Goal: Transaction & Acquisition: Purchase product/service

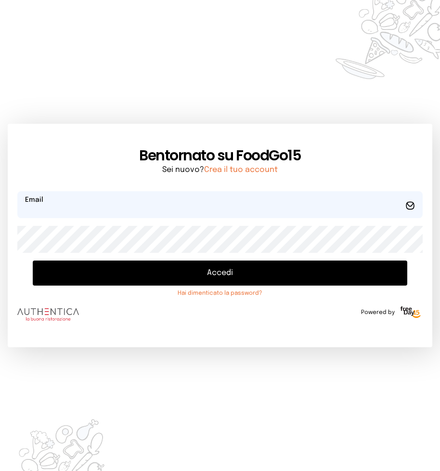
type input "**********"
click at [220, 276] on button "Accedi" at bounding box center [220, 273] width 375 height 25
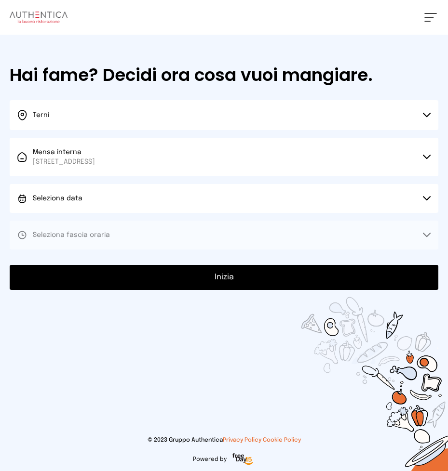
click at [424, 199] on icon at bounding box center [427, 198] width 8 height 5
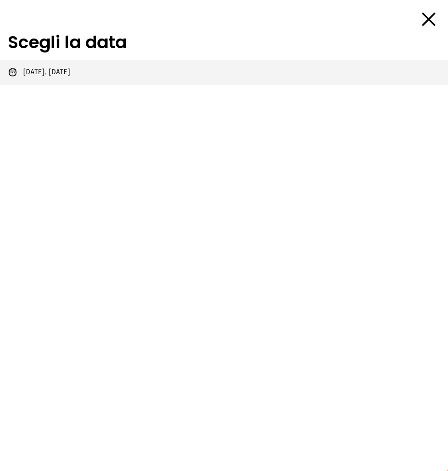
click at [37, 74] on span "[DATE], [DATE]" at bounding box center [46, 72] width 47 height 10
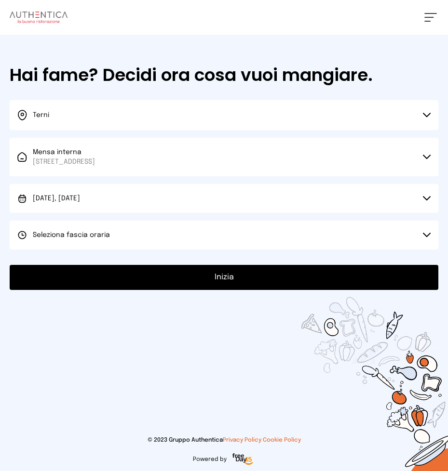
click at [423, 238] on icon at bounding box center [427, 235] width 8 height 5
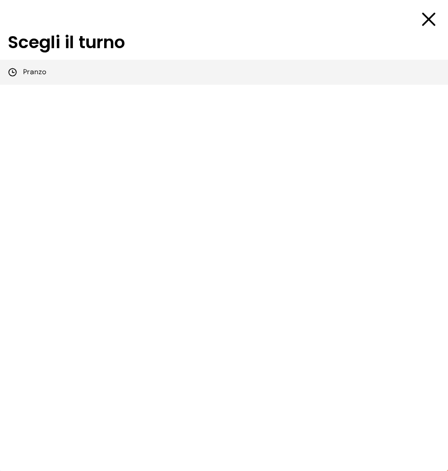
click at [23, 69] on span "Pranzo" at bounding box center [34, 72] width 23 height 10
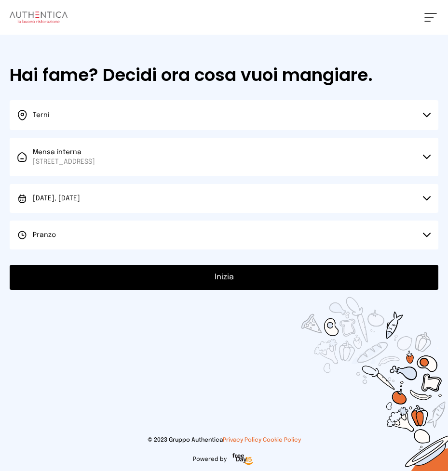
click at [224, 279] on button "Inizia" at bounding box center [224, 277] width 428 height 25
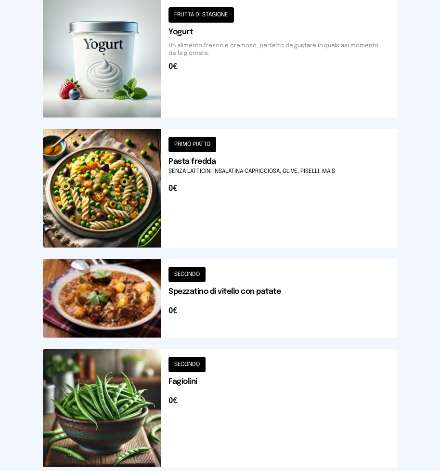
scroll to position [1059, 0]
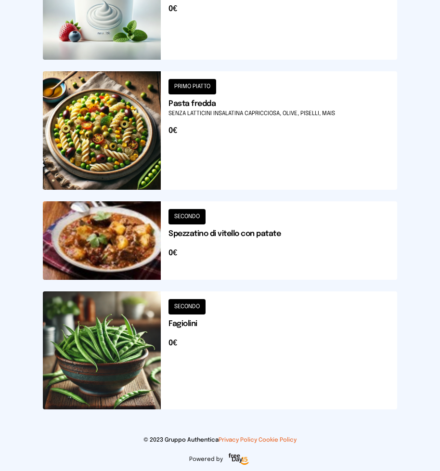
click at [226, 254] on button at bounding box center [220, 240] width 355 height 79
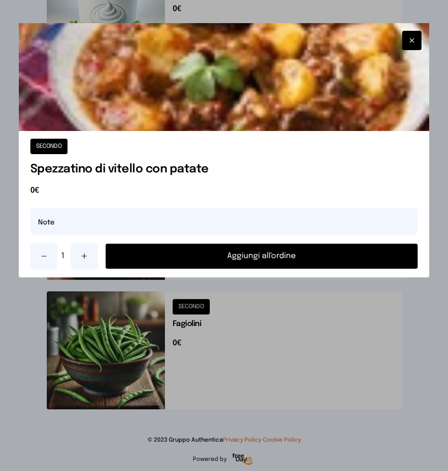
click at [248, 255] on button "Aggiungi all'ordine" at bounding box center [262, 256] width 312 height 25
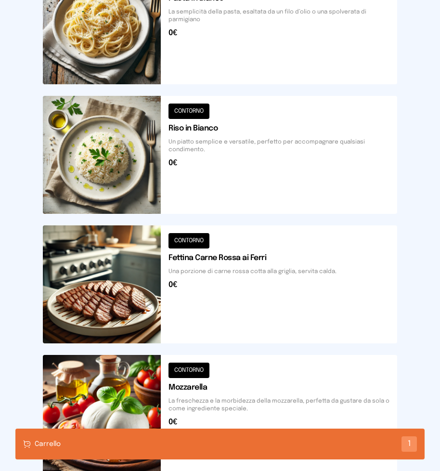
scroll to position [434, 0]
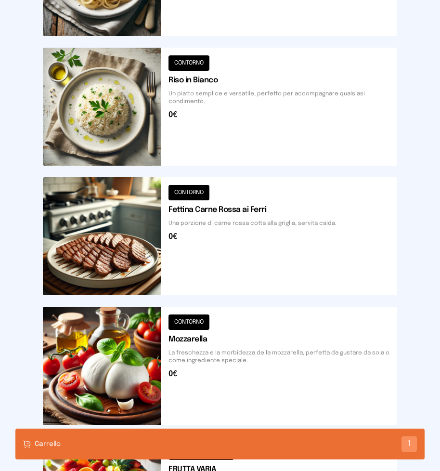
click at [201, 378] on button at bounding box center [220, 366] width 355 height 118
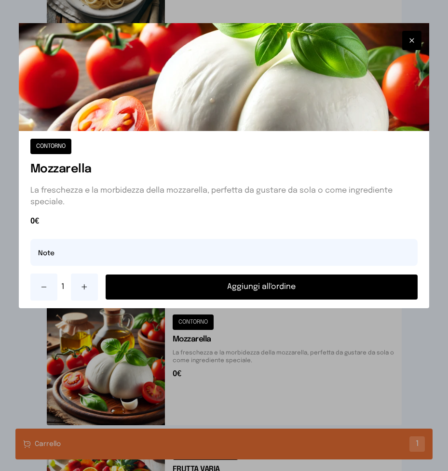
click at [222, 291] on button "Aggiungi all'ordine" at bounding box center [262, 287] width 312 height 25
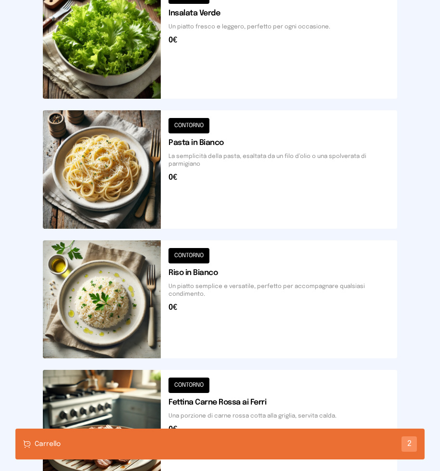
scroll to position [96, 0]
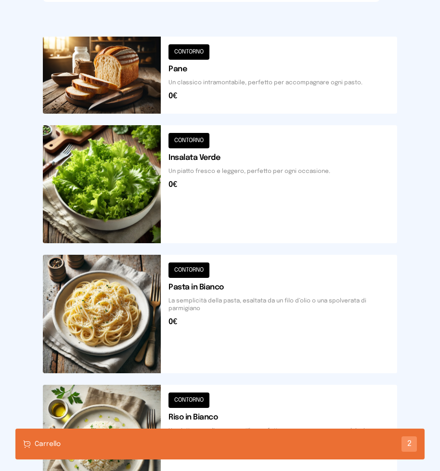
click at [218, 200] on button at bounding box center [220, 184] width 355 height 118
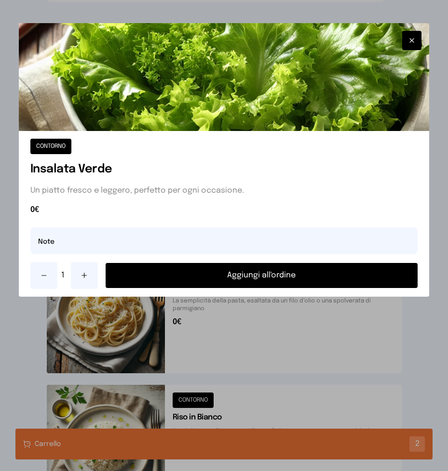
click at [233, 276] on button "Aggiungi all'ordine" at bounding box center [262, 275] width 312 height 25
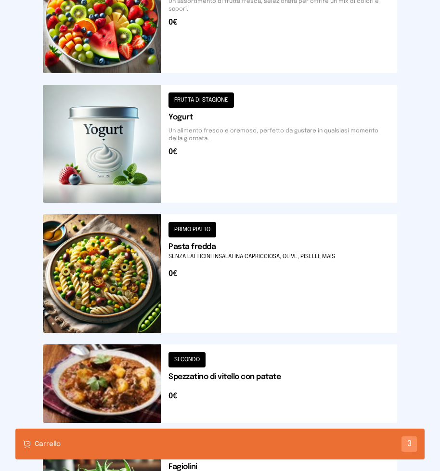
scroll to position [1059, 0]
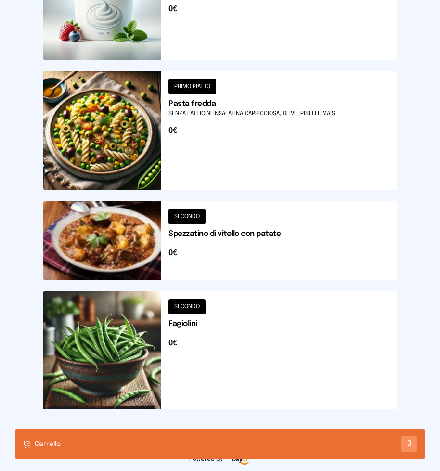
click at [204, 444] on div "Carrello 3" at bounding box center [220, 444] width 410 height 31
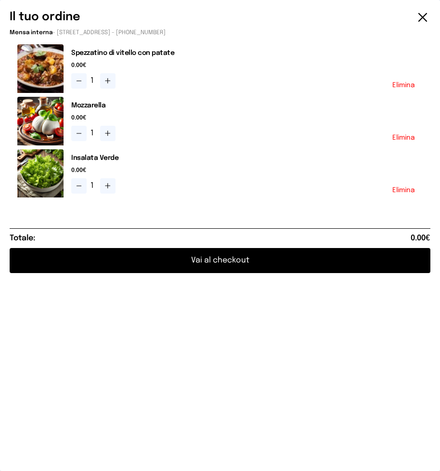
click at [233, 260] on button "Vai al checkout" at bounding box center [220, 260] width 421 height 25
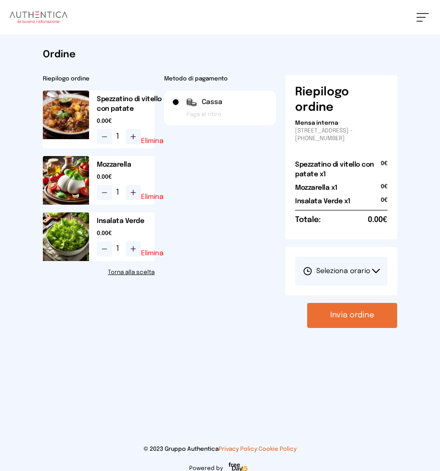
click at [376, 274] on button "Seleziona orario" at bounding box center [341, 271] width 93 height 29
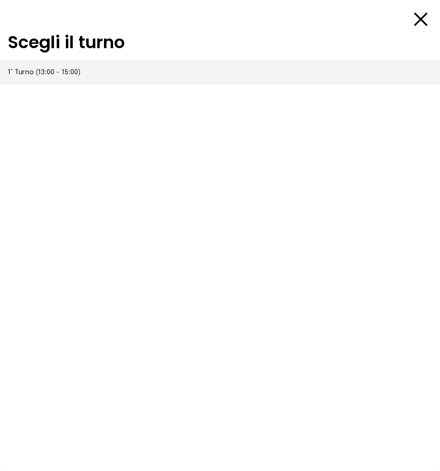
click at [30, 75] on span "1° Turno (13:00 - 15:00)" at bounding box center [44, 72] width 73 height 10
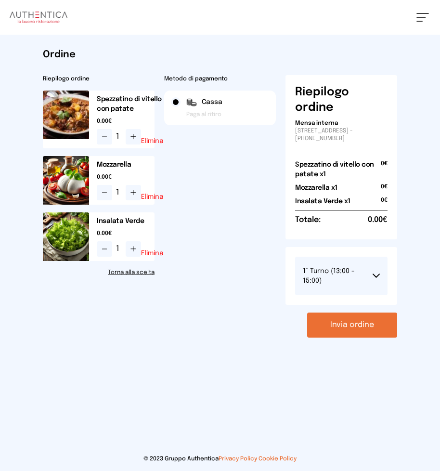
click at [337, 327] on button "Invia ordine" at bounding box center [352, 325] width 90 height 25
